Goal: Task Accomplishment & Management: Manage account settings

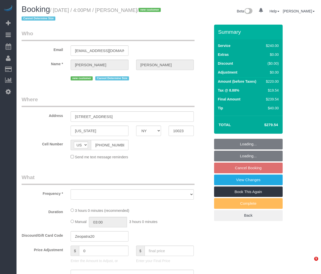
select select "NY"
select select "number:64"
select select "number:77"
select select "number:15"
select select "number:5"
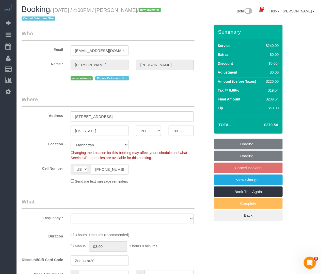
select select "string:stripe-pm_1SEzRD4VGloSiKo7xekD8BBT"
select select "180"
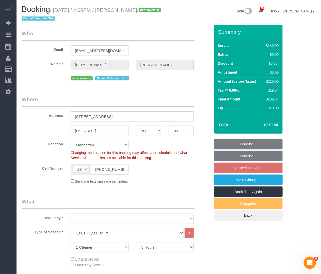
select select "object:1046"
select select "spot9"
select select "object:1431"
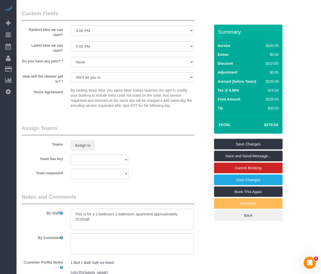
scroll to position [534, 0]
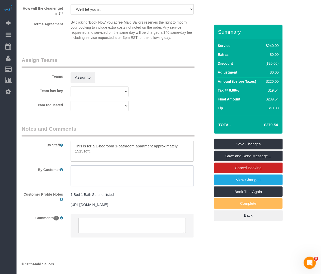
click at [80, 168] on textarea at bounding box center [132, 175] width 123 height 21
click at [108, 172] on textarea at bounding box center [132, 175] width 123 height 21
type textarea "Cleaning priorities: Start with the bathroom and kitchen Do bedroom and living …"
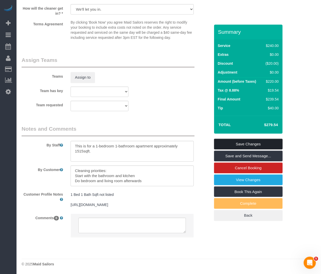
click at [227, 144] on link "Save Changes" at bounding box center [248, 144] width 69 height 11
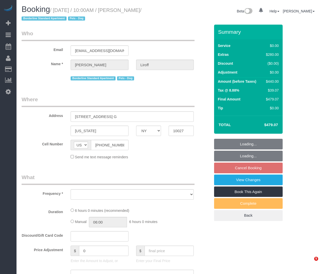
select select "NY"
select select "number:57"
select select "number:76"
select select "number:15"
select select "number:5"
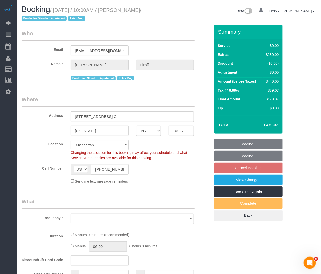
select select "string:stripe-pm_1SF0jr4VGloSiKo7C6AJgNDs"
select select "1"
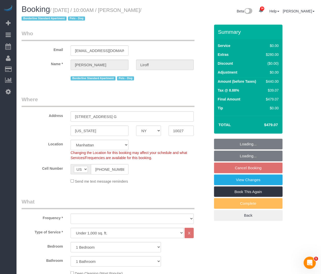
select select "object:1063"
select select "spot3"
select select "1"
select select "object:1489"
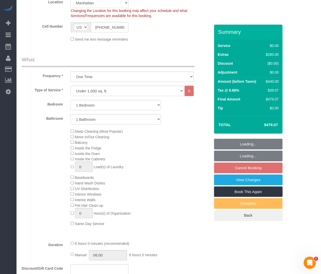
scroll to position [169, 0]
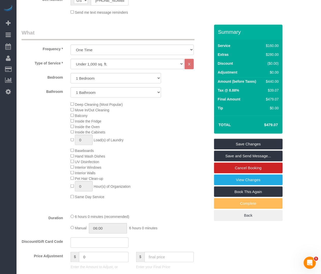
click at [159, 136] on div "Deep Cleaning (Most Popular) Move In/Out Cleaning Balcony Inside the Fridge Ins…" at bounding box center [140, 151] width 147 height 98
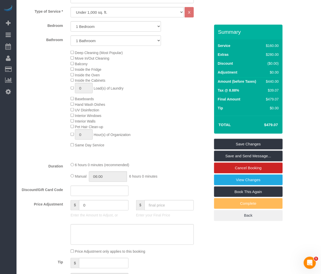
scroll to position [225, 0]
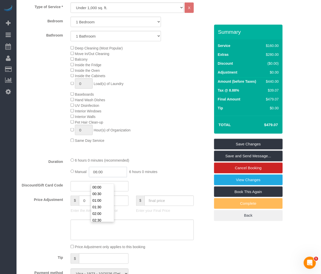
click at [99, 177] on input "06:00" at bounding box center [108, 172] width 38 height 10
type input "03:00"
click at [97, 209] on li "03:00" at bounding box center [102, 211] width 23 height 7
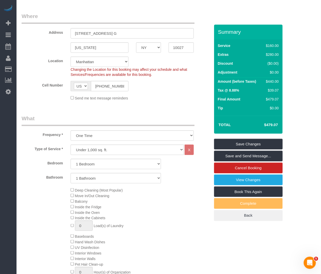
scroll to position [0, 0]
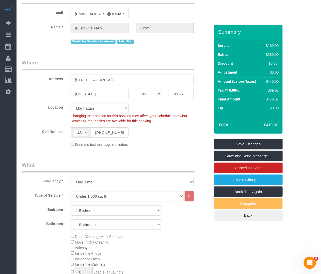
select select "spot63"
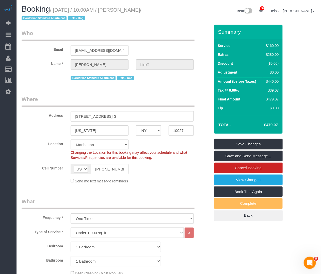
scroll to position [0, 0]
click at [135, 183] on div "Send me text message reminders" at bounding box center [132, 181] width 131 height 6
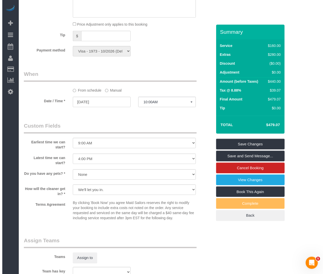
scroll to position [564, 0]
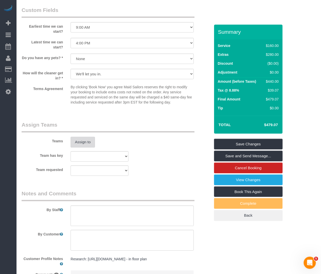
click at [88, 147] on button "Assign to" at bounding box center [83, 142] width 24 height 11
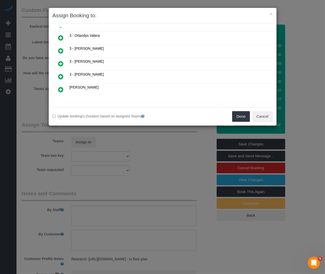
scroll to position [483, 0]
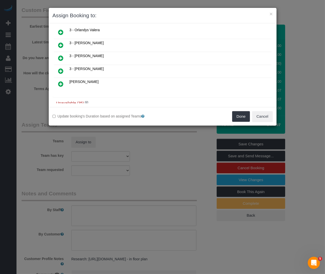
click at [89, 101] on h4 "Unavailable (35)" at bounding box center [162, 103] width 213 height 4
click at [88, 101] on h4 "Unavailable (35)" at bounding box center [162, 103] width 213 height 4
drag, startPoint x: 84, startPoint y: 95, endPoint x: 90, endPoint y: 92, distance: 5.8
click at [84, 101] on h4 "Unavailable (35)" at bounding box center [162, 103] width 213 height 4
click at [90, 101] on h4 "Unavailable (35)" at bounding box center [162, 103] width 213 height 4
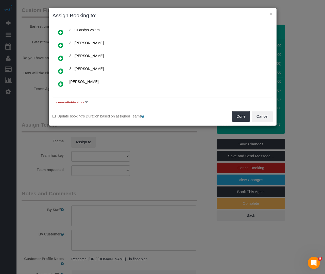
click at [85, 101] on h4 "Unavailable (35)" at bounding box center [162, 103] width 213 height 4
click at [87, 101] on icon at bounding box center [86, 103] width 3 height 4
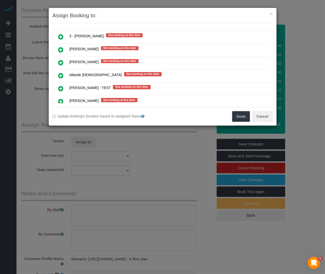
scroll to position [935, 0]
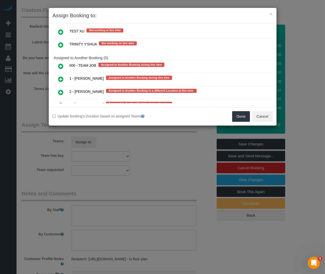
click at [62, 63] on icon at bounding box center [60, 66] width 5 height 6
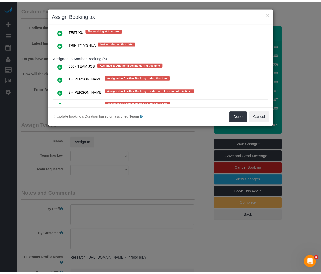
scroll to position [947, 0]
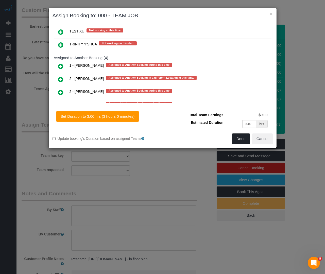
click at [239, 142] on button "Done" at bounding box center [241, 138] width 18 height 11
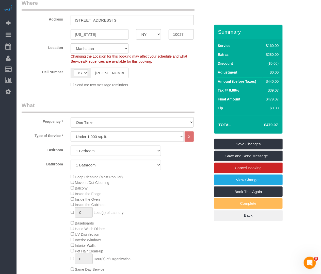
scroll to position [0, 0]
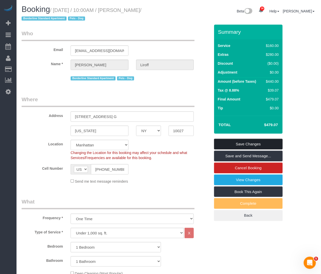
click at [247, 141] on link "Save Changes" at bounding box center [248, 144] width 69 height 11
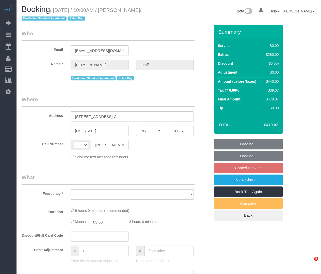
select select "NY"
select select "string:US"
select select "object:819"
select select "string:stripe-pm_1SF0jr4VGloSiKo7C6AJgNDs"
select select "number:57"
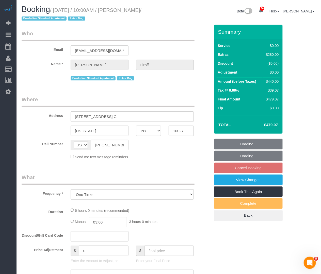
select select "number:76"
select select "number:15"
select select "number:5"
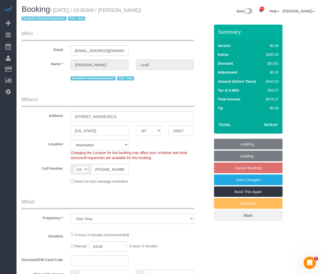
select select "object:970"
select select "1"
select select "spot3"
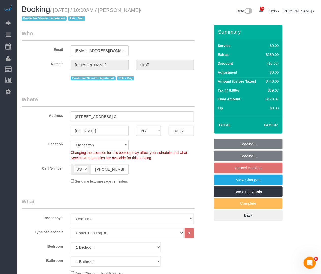
select select "1"
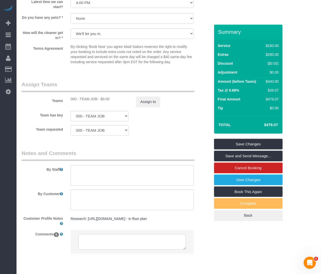
scroll to position [628, 0]
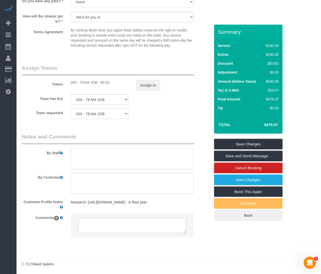
click at [117, 157] on textarea at bounding box center [132, 159] width 123 height 21
type textarea "Please bring an extendable duster"
click at [134, 186] on textarea at bounding box center [132, 183] width 123 height 21
click at [98, 177] on textarea at bounding box center [132, 183] width 123 height 21
paste textarea "?br/?ba Move Service Whole unit deep cleaning including: Dusting and wiping dow…"
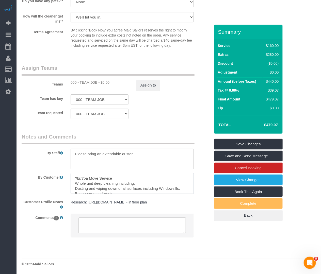
drag, startPoint x: 85, startPoint y: 177, endPoint x: 66, endPoint y: 181, distance: 18.6
click at [67, 181] on div at bounding box center [132, 183] width 131 height 21
click at [106, 181] on textarea at bounding box center [132, 183] width 123 height 21
click at [161, 187] on textarea at bounding box center [132, 183] width 123 height 21
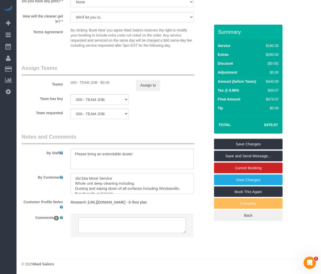
click at [161, 187] on textarea at bounding box center [132, 183] width 123 height 21
click at [166, 190] on textarea at bounding box center [132, 183] width 123 height 21
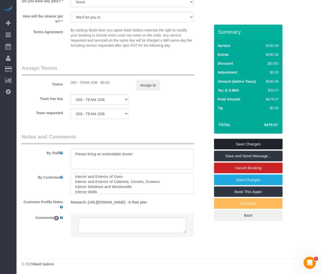
type textarea "1br/1ba Move Service Whole unit deep cleaning including: Dusting and wiping dow…"
click at [236, 144] on link "Save Changes" at bounding box center [248, 144] width 69 height 11
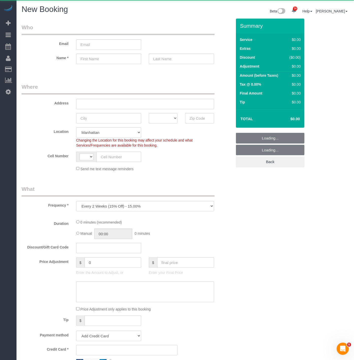
select select "object:2874"
select select "string:[GEOGRAPHIC_DATA]"
select select "number:89"
select select "number:90"
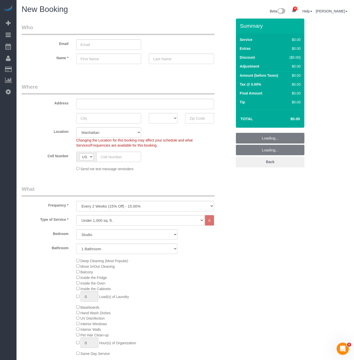
click at [117, 212] on fieldset "What Frequency * One Time Weekly (20% Off) - 20.00% Every 2 Weeks (15% Off) - 1…" at bounding box center [127, 355] width 210 height 341
click at [115, 209] on select "One Time Weekly (20% Off) - 20.00% Every 2 Weeks (15% Off) - 15.00% Every 4 Wee…" at bounding box center [145, 206] width 138 height 10
select select "object:2875"
click at [76, 201] on select "One Time Weekly (20% Off) - 20.00% Every 2 Weeks (15% Off) - 15.00% Every 4 Wee…" at bounding box center [145, 206] width 138 height 10
click at [109, 222] on select "Under 1,000 sq. ft. 1,001 - 1,500 sq. ft. 1,500+ sq. ft. Custom Cleaning Office…" at bounding box center [140, 220] width 128 height 10
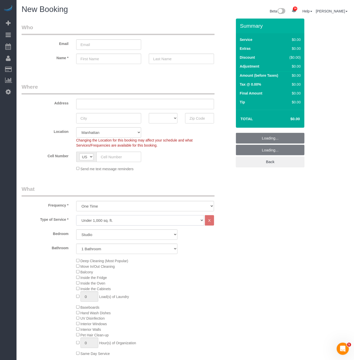
click at [109, 223] on select "Under 1,000 sq. ft. 1,001 - 1,500 sq. ft. 1,500+ sq. ft. Custom Cleaning Office…" at bounding box center [140, 220] width 128 height 10
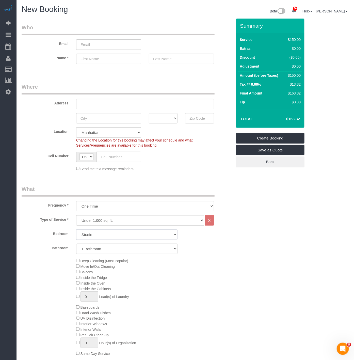
click at [110, 235] on select "Studio 1 Bedroom 2 Bedrooms 3 Bedrooms" at bounding box center [127, 234] width 102 height 10
select select "2"
click at [76, 230] on select "Studio 1 Bedroom 2 Bedrooms 3 Bedrooms" at bounding box center [127, 234] width 102 height 10
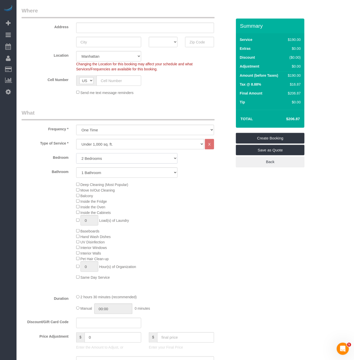
scroll to position [85, 0]
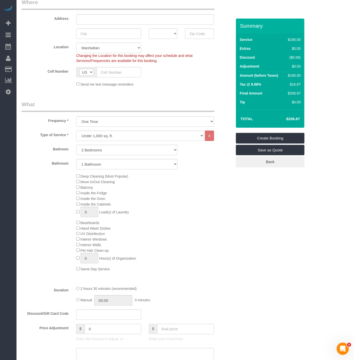
click at [75, 177] on div "Deep Cleaning (Most Popular) Move In/Out Cleaning Balcony Inside the Fridge Ins…" at bounding box center [153, 222] width 163 height 98
click at [289, 116] on td "$381.08" at bounding box center [285, 118] width 33 height 13
copy h4 "381.08"
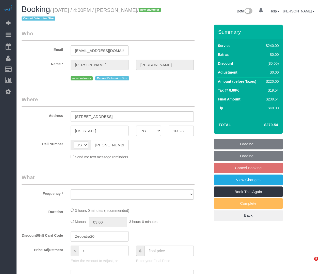
select select "NY"
select select "180"
select select "number:64"
select select "number:77"
select select "number:15"
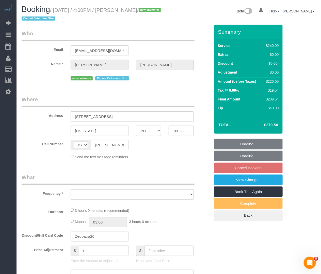
select select "number:5"
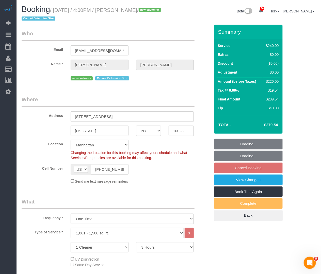
select select "object:1050"
select select "string:stripe-pm_1SEzRD4VGloSiKo7xekD8BBT"
select select "spot9"
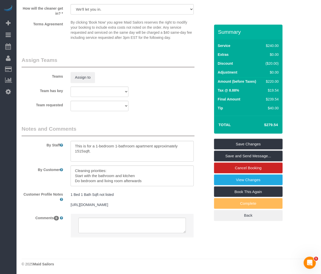
scroll to position [534, 0]
click at [146, 173] on textarea at bounding box center [132, 175] width 123 height 21
click at [140, 169] on textarea at bounding box center [132, 175] width 123 height 21
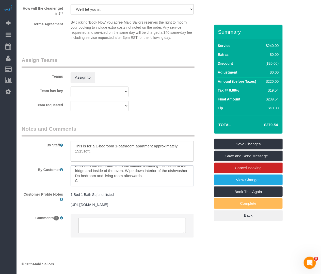
scroll to position [15, 0]
click at [75, 173] on textarea at bounding box center [132, 175] width 123 height 21
click at [80, 175] on textarea at bounding box center [132, 175] width 123 height 21
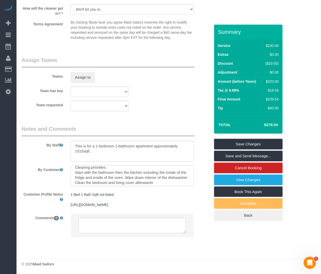
scroll to position [2, 0]
click at [175, 168] on textarea at bounding box center [132, 175] width 123 height 21
click at [171, 167] on textarea at bounding box center [132, 175] width 123 height 21
click at [121, 176] on textarea at bounding box center [132, 175] width 123 height 21
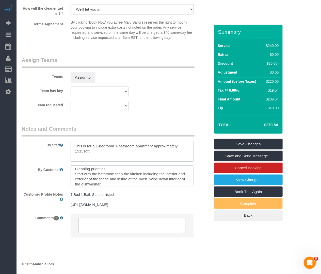
click at [121, 176] on textarea at bounding box center [132, 175] width 123 height 21
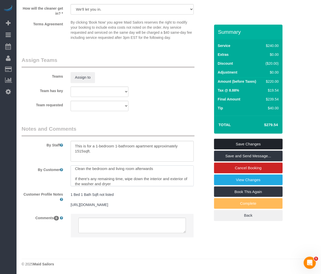
type textarea "Cleaning priorities: Start with the bathroom then the kitchen including the int…"
click at [233, 145] on link "Save Changes" at bounding box center [248, 144] width 69 height 11
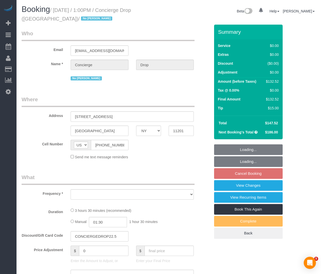
select select "NY"
select select "string:stripe-pm_1RaQn24VGloSiKo7zeOF73Wj"
select select "1"
select select "2"
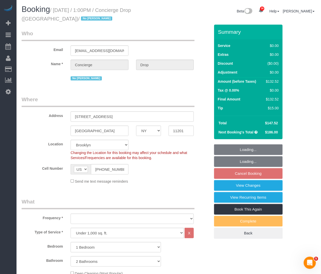
select select "object:929"
select select "spot3"
select select "number:89"
select select "number:90"
select select "number:15"
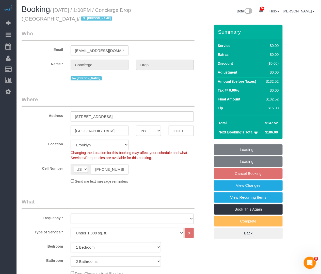
select select "number:5"
select select "object:1466"
select select "1"
select select "2"
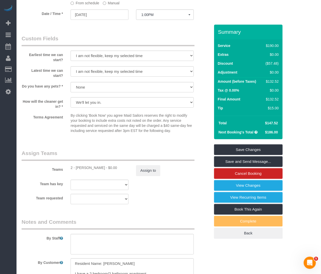
scroll to position [564, 0]
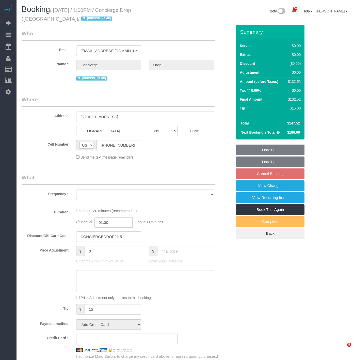
select select "NY"
select select "object:6963"
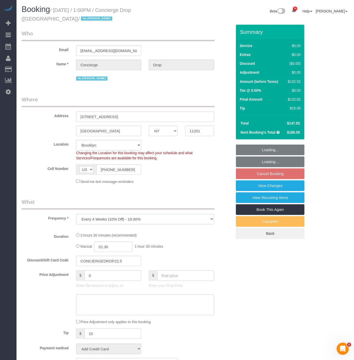
select select "spot3"
select select "object:7077"
select select "string:stripe-pm_1RaQn24VGloSiKo7zeOF73Wj"
select select "1"
select select "2"
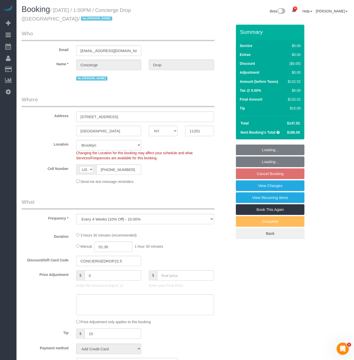
select select "number:89"
select select "number:90"
select select "number:15"
select select "number:5"
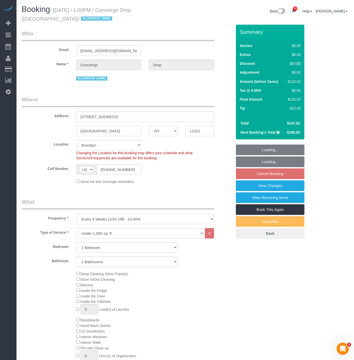
select select "1"
select select "2"
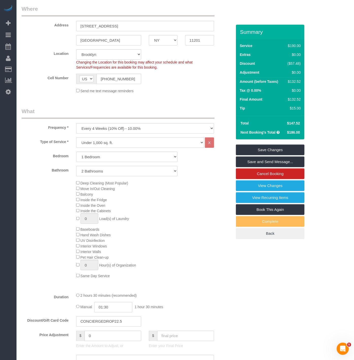
scroll to position [113, 0]
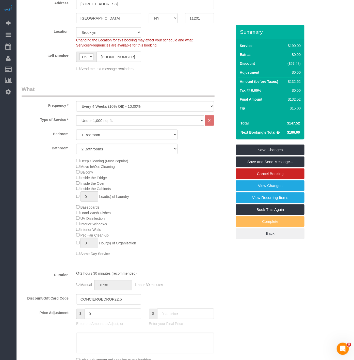
select select "spot60"
click at [249, 148] on link "Save Changes" at bounding box center [270, 149] width 69 height 11
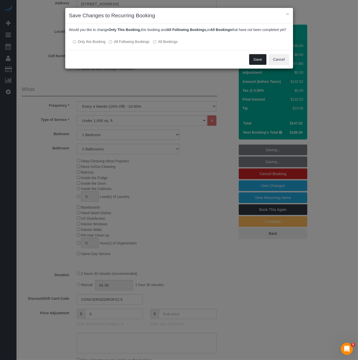
click at [260, 64] on button "Save" at bounding box center [257, 59] width 17 height 11
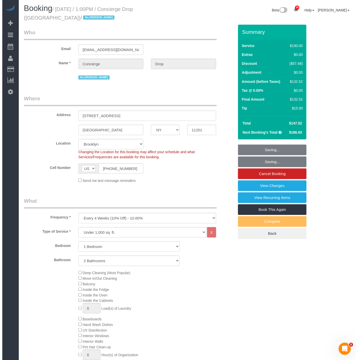
scroll to position [0, 0]
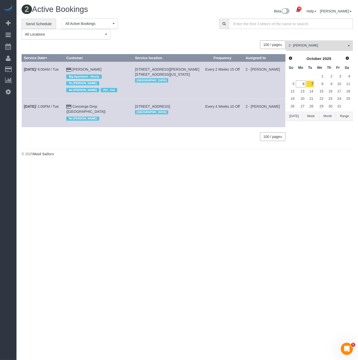
click at [302, 47] on span "2 - [PERSON_NAME]" at bounding box center [318, 45] width 58 height 4
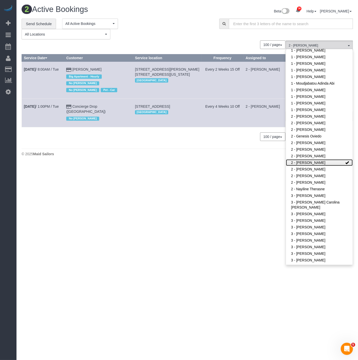
click at [294, 159] on link "2 - [PERSON_NAME]" at bounding box center [319, 162] width 67 height 7
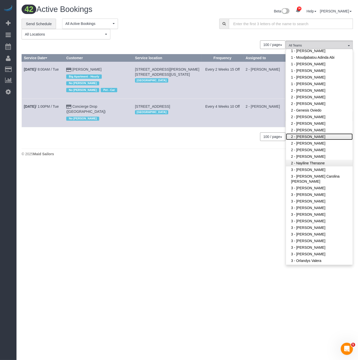
scroll to position [233, 0]
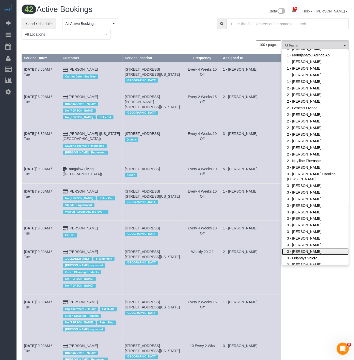
click at [310, 248] on link "3 - [PERSON_NAME]" at bounding box center [315, 251] width 67 height 7
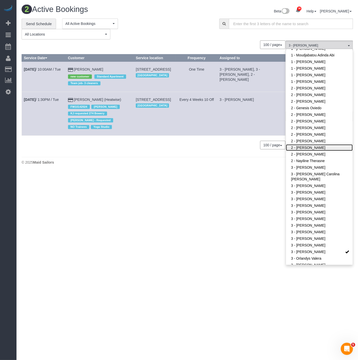
click at [312, 144] on link "2 - [PERSON_NAME]" at bounding box center [319, 147] width 67 height 7
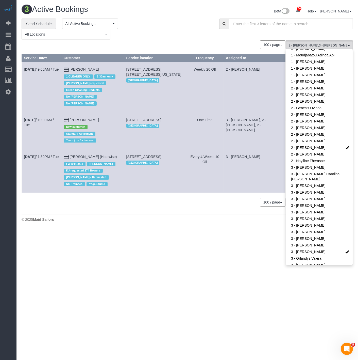
click at [171, 221] on footer "© 2025 Maid Sailors" at bounding box center [187, 219] width 331 height 10
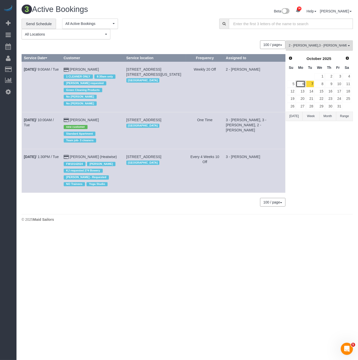
click at [303, 82] on link "6" at bounding box center [300, 83] width 9 height 7
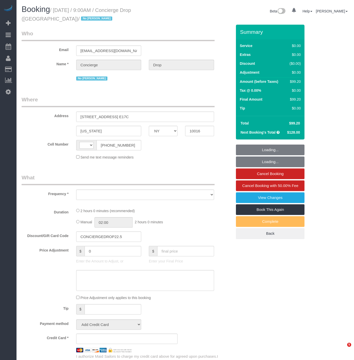
select select "NY"
select select "object:575"
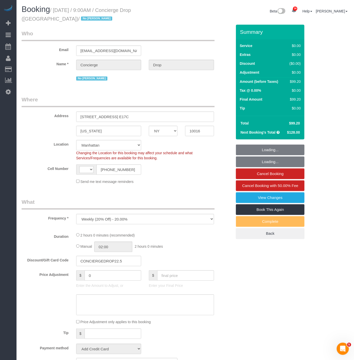
select select "string:[GEOGRAPHIC_DATA]"
select select "string:stripe-pm_1RaQn24VGloSiKo7zeOF73Wj"
select select "object:832"
select select "1"
select select "spot1"
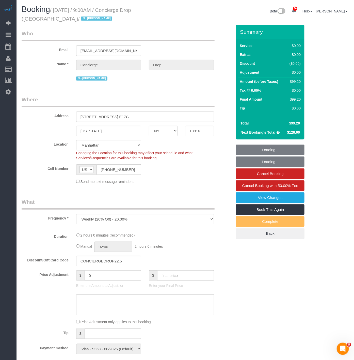
select select "number:89"
select select "number:90"
select select "number:15"
select select "number:6"
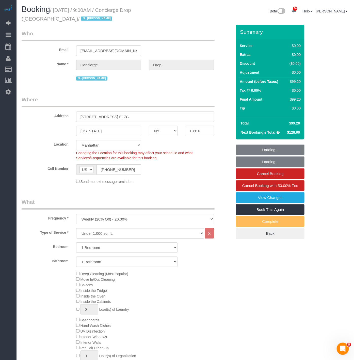
select select "1"
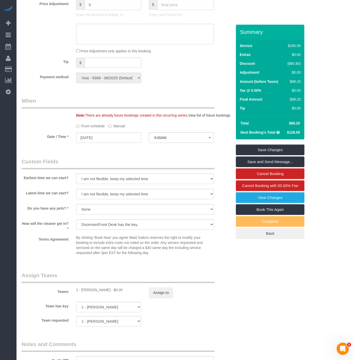
scroll to position [423, 0]
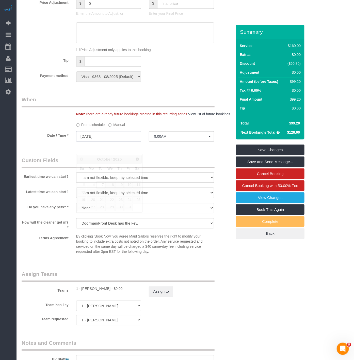
click at [120, 141] on input "[DATE]" at bounding box center [108, 136] width 65 height 10
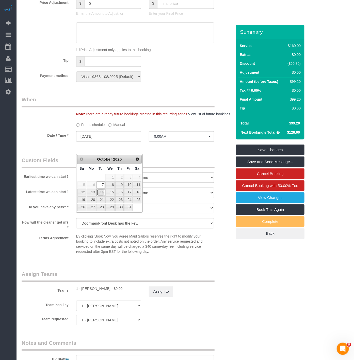
click at [101, 194] on link "14" at bounding box center [100, 192] width 8 height 7
type input "[DATE]"
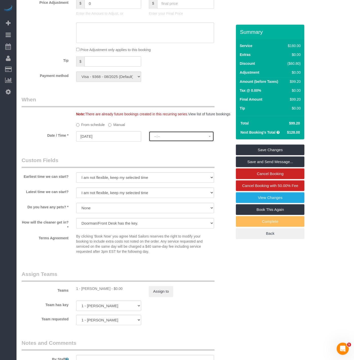
click at [152, 141] on button "--:--" at bounding box center [181, 136] width 65 height 10
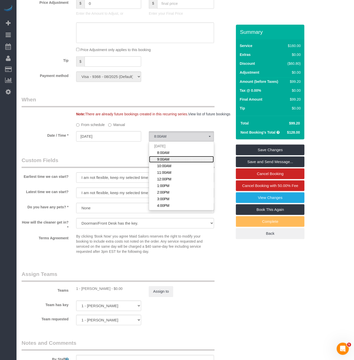
click at [158, 162] on span "9:00AM" at bounding box center [163, 159] width 12 height 5
select select "spot60"
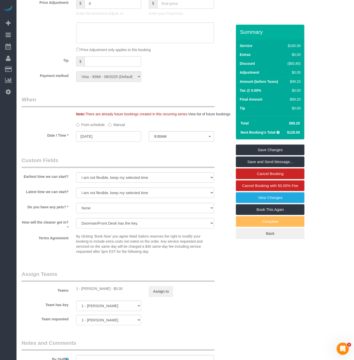
click at [150, 165] on div "Who Email [EMAIL_ADDRESS][DOMAIN_NAME] Name * Concierge Drop No [PERSON_NAME] W…" at bounding box center [127, 36] width 218 height 868
click at [161, 296] on button "Assign to" at bounding box center [161, 291] width 24 height 11
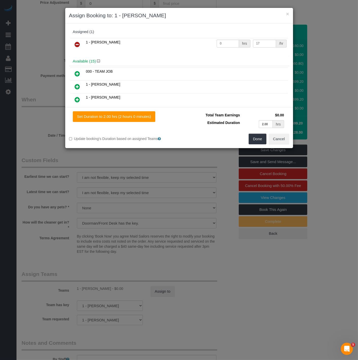
click at [80, 46] on icon at bounding box center [77, 44] width 5 height 6
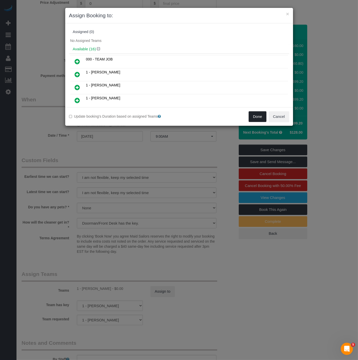
click at [250, 114] on button "Done" at bounding box center [258, 116] width 18 height 11
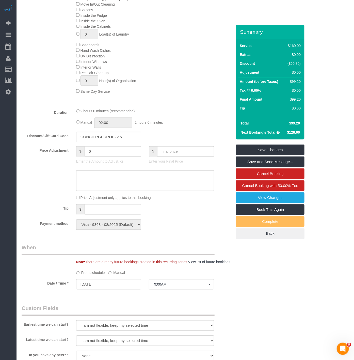
scroll to position [254, 0]
